Goal: Information Seeking & Learning: Learn about a topic

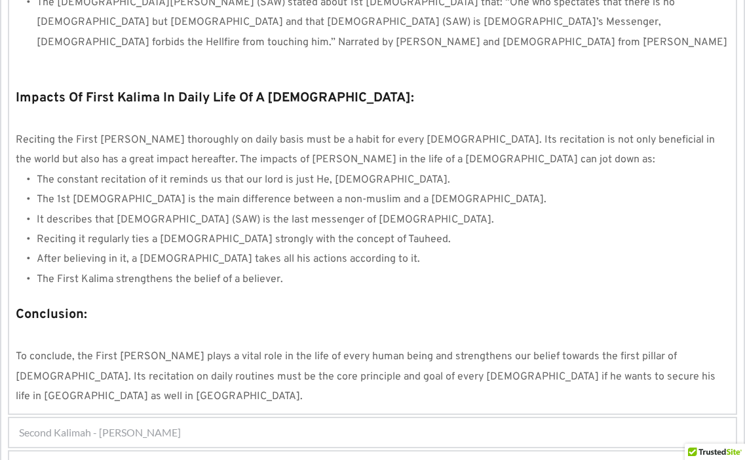
scroll to position [1179, 0]
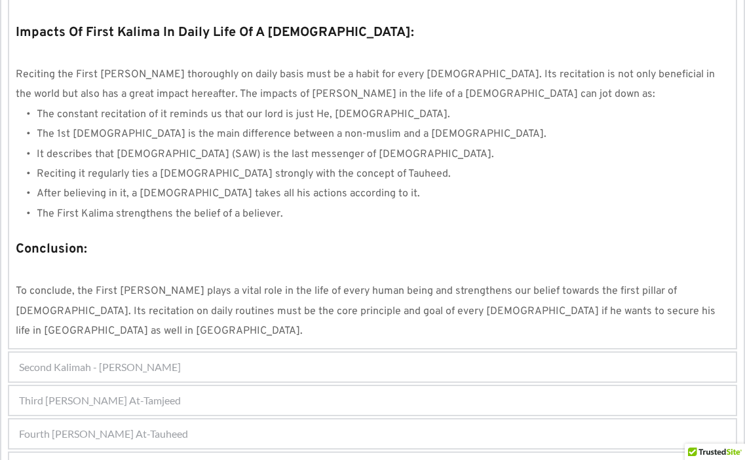
click at [157, 360] on span "Second Kalimah - [PERSON_NAME]" at bounding box center [100, 368] width 162 height 16
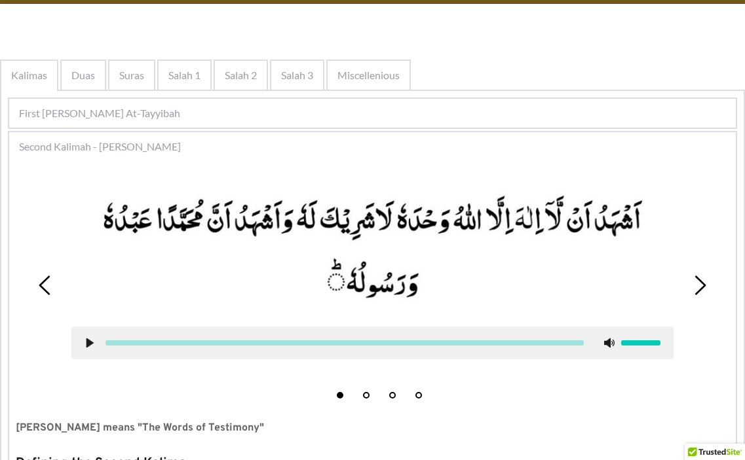
scroll to position [155, 0]
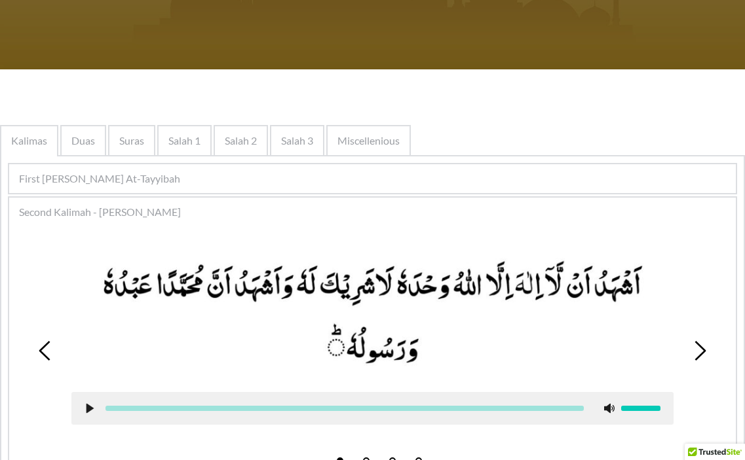
click at [164, 179] on span "First [PERSON_NAME] At-Tayyibah" at bounding box center [99, 179] width 161 height 16
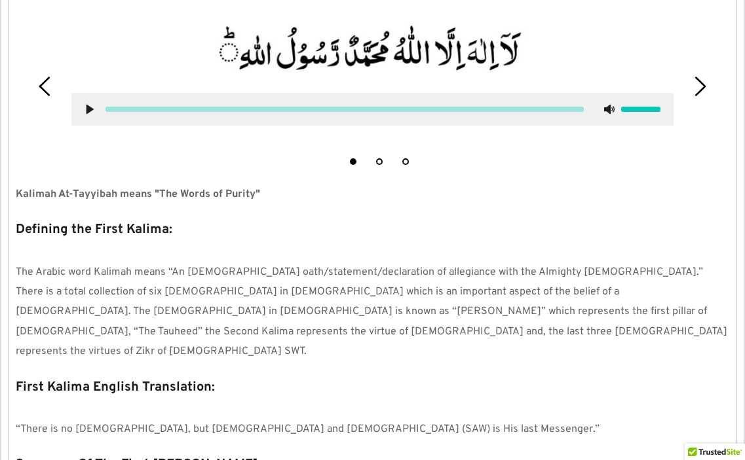
scroll to position [417, 0]
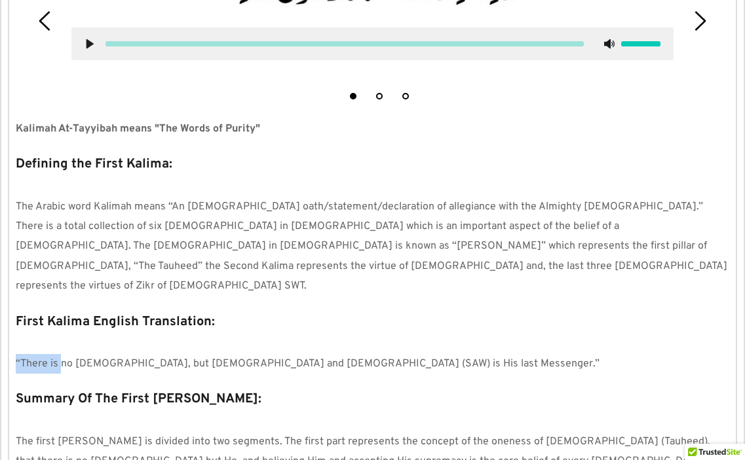
drag, startPoint x: 14, startPoint y: 320, endPoint x: 51, endPoint y: 331, distance: 39.0
drag, startPoint x: 102, startPoint y: 335, endPoint x: 58, endPoint y: 329, distance: 44.3
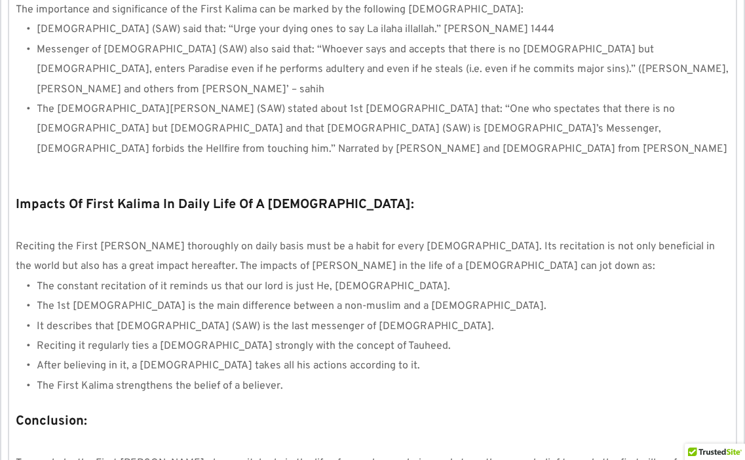
scroll to position [1203, 0]
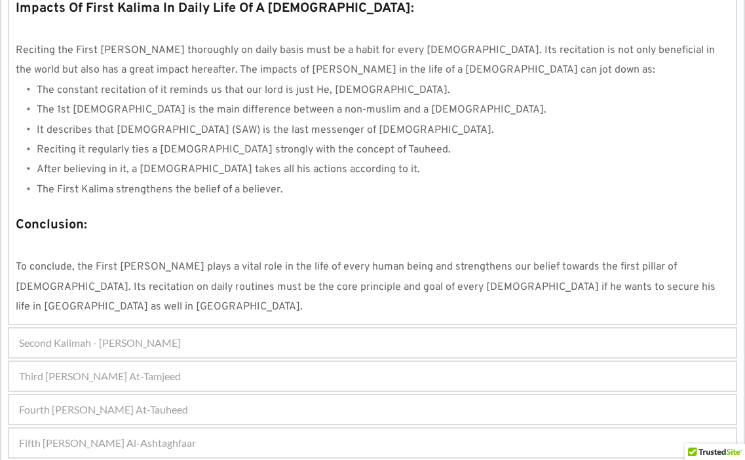
click at [199, 329] on div "Second Kalimah - [PERSON_NAME]" at bounding box center [372, 343] width 726 height 29
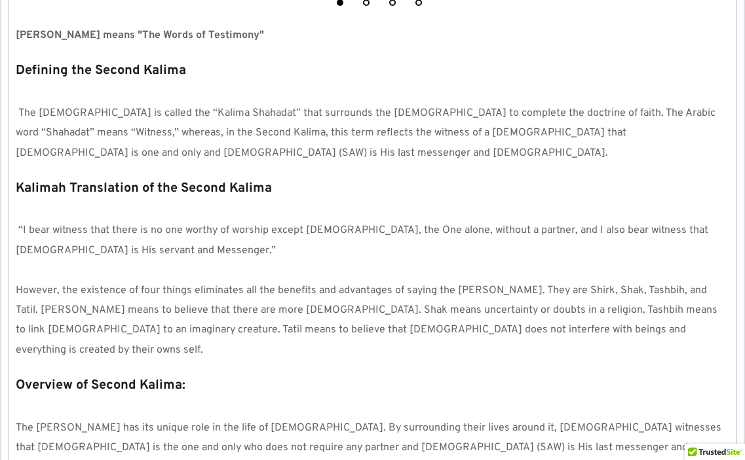
scroll to position [679, 0]
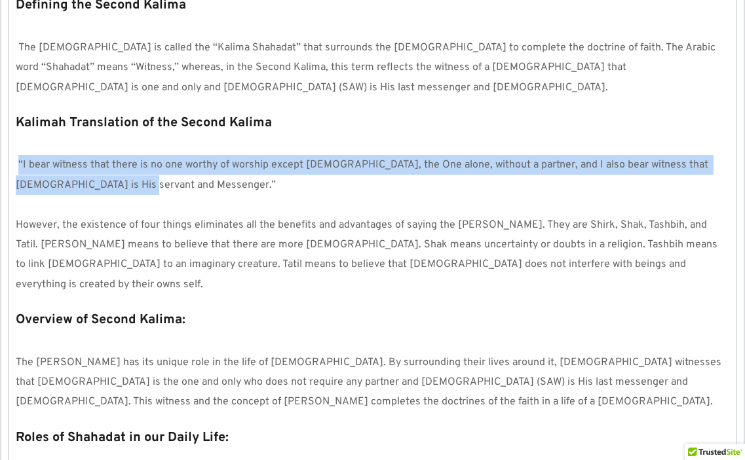
drag, startPoint x: 19, startPoint y: 164, endPoint x: 213, endPoint y: 187, distance: 195.8
click at [213, 187] on p "“I bear witness that there is no one worthy of worship except [DEMOGRAPHIC_DATA…" at bounding box center [372, 175] width 713 height 40
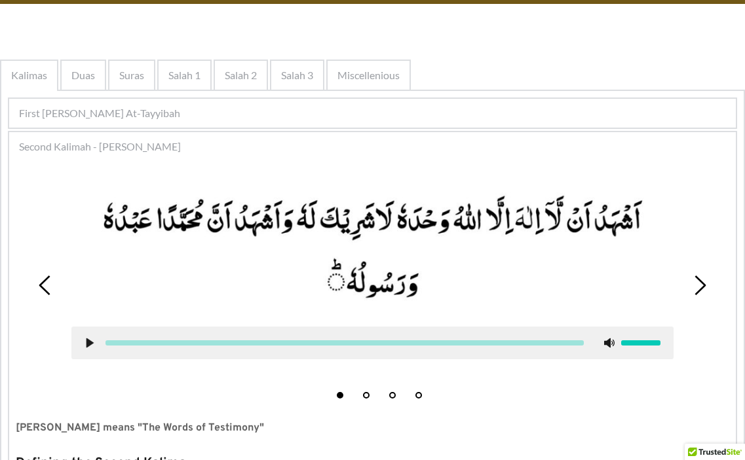
scroll to position [352, 0]
